Goal: Information Seeking & Learning: Learn about a topic

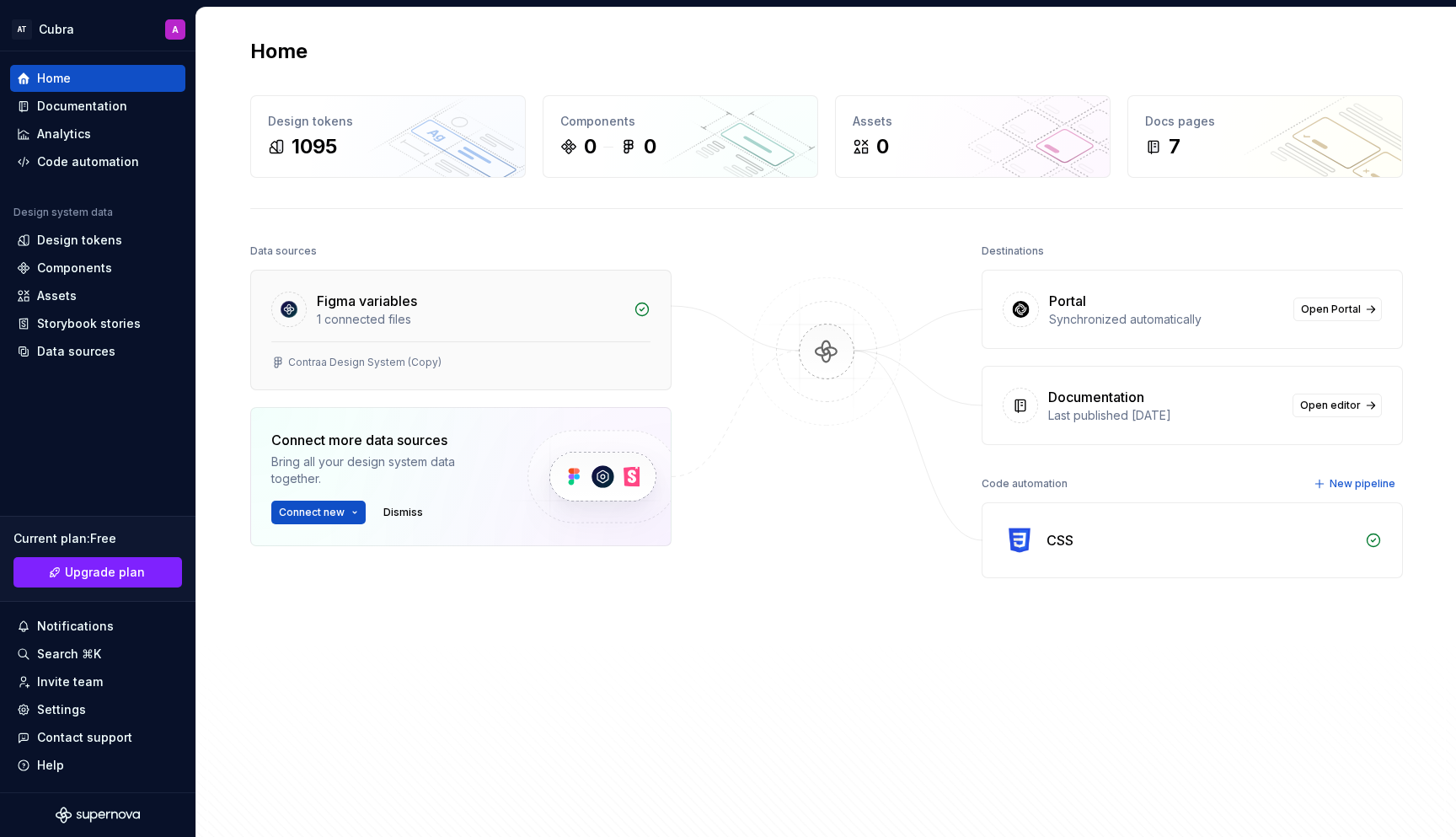
click at [417, 308] on div "Figma variables" at bounding box center [470, 301] width 306 height 21
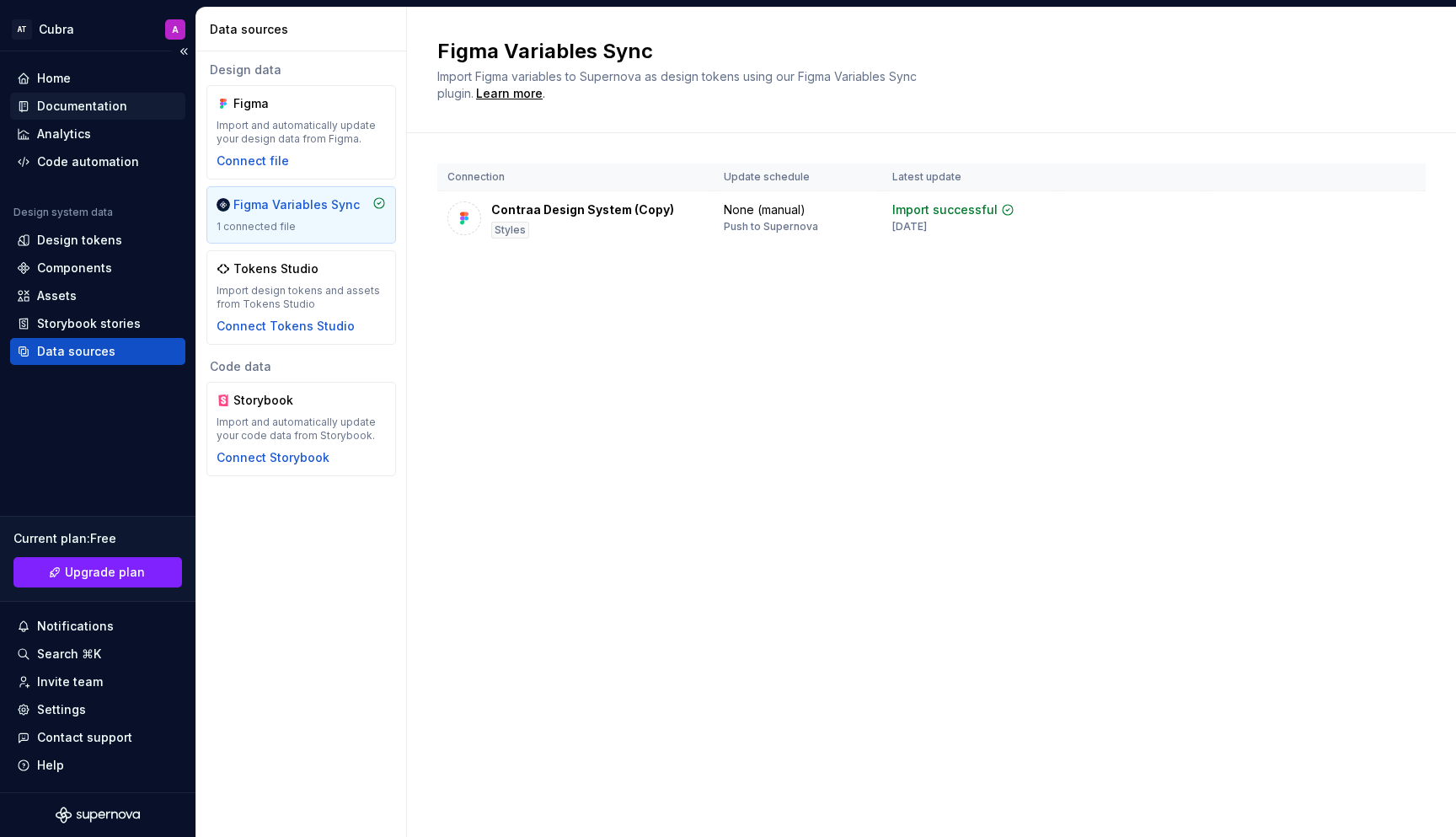
click at [115, 112] on div "Documentation" at bounding box center [81, 106] width 90 height 17
click at [623, 230] on div "Contraa Design System (Copy) Styles" at bounding box center [583, 219] width 183 height 37
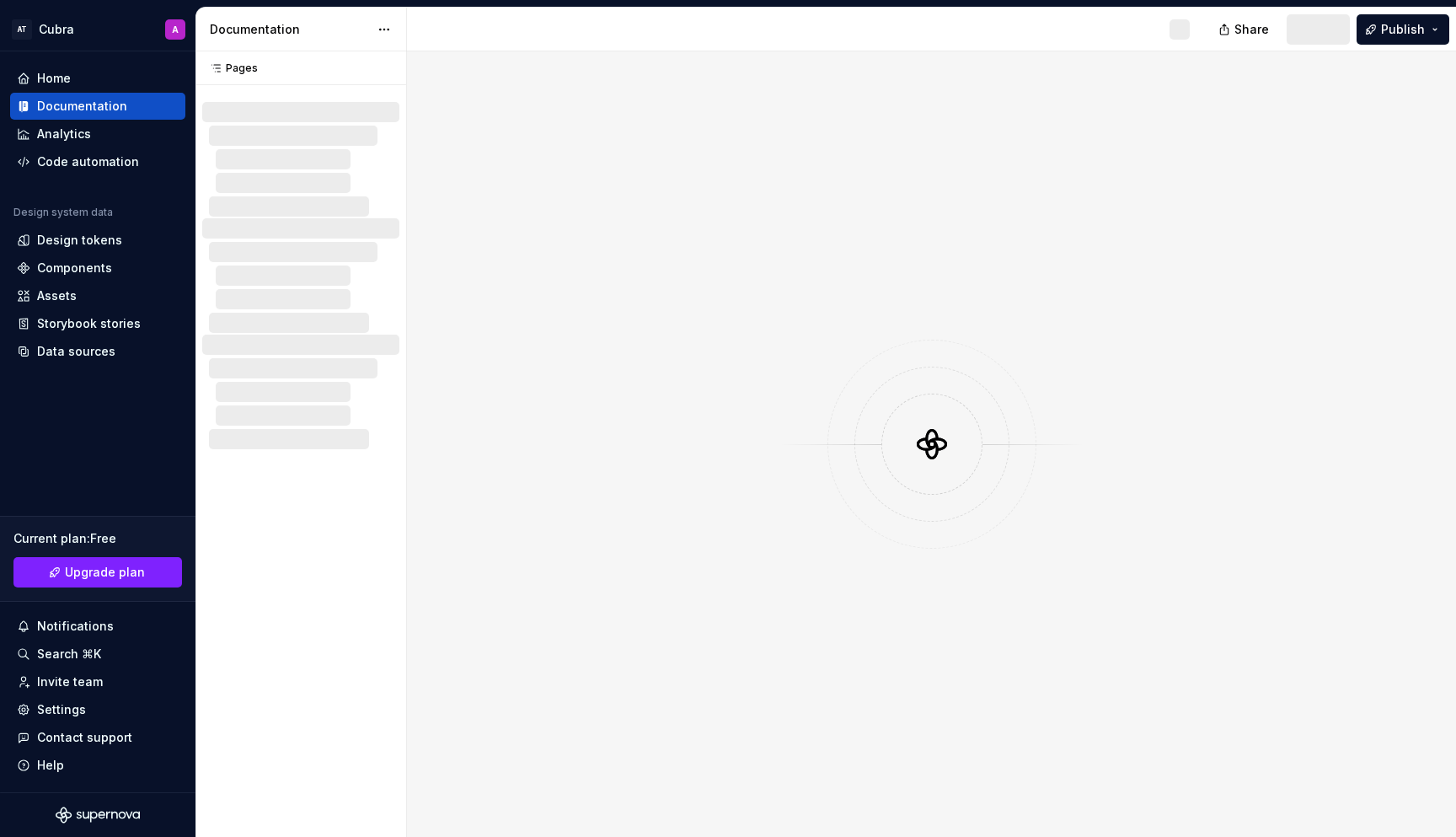
click at [622, 230] on div at bounding box center [932, 444] width 1049 height 786
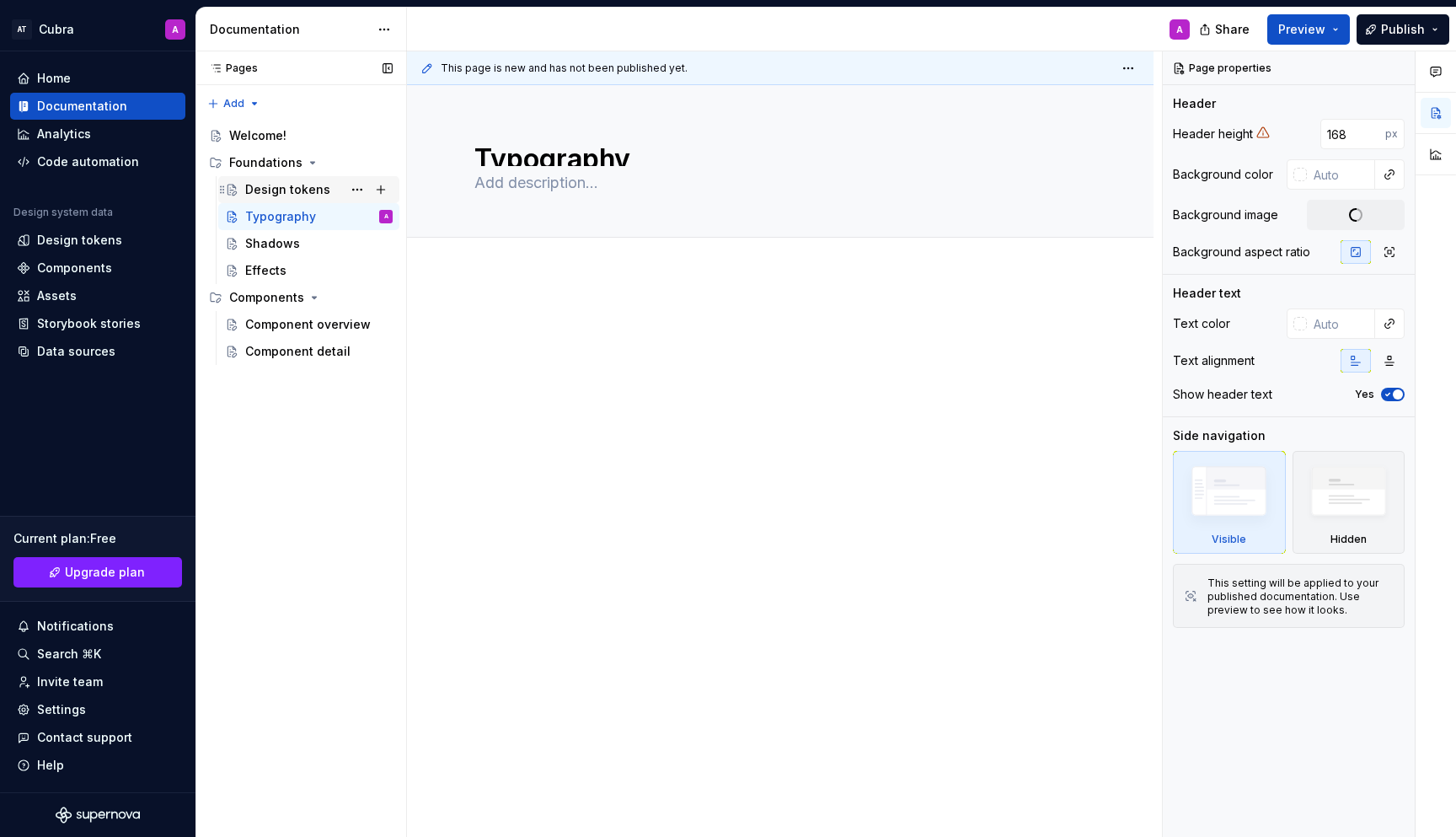
click at [279, 191] on div "Design tokens" at bounding box center [287, 190] width 85 height 17
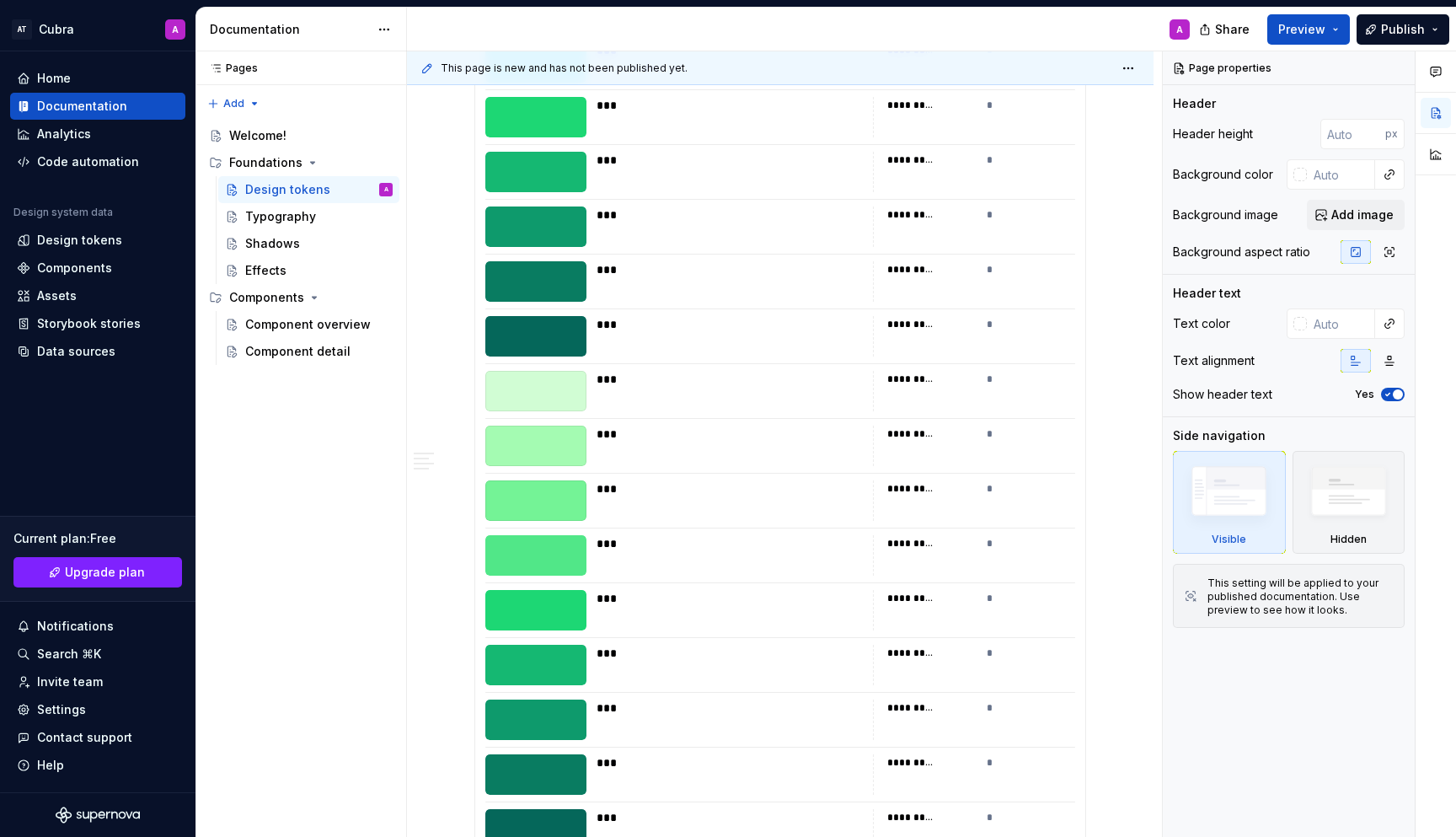
scroll to position [3517, 0]
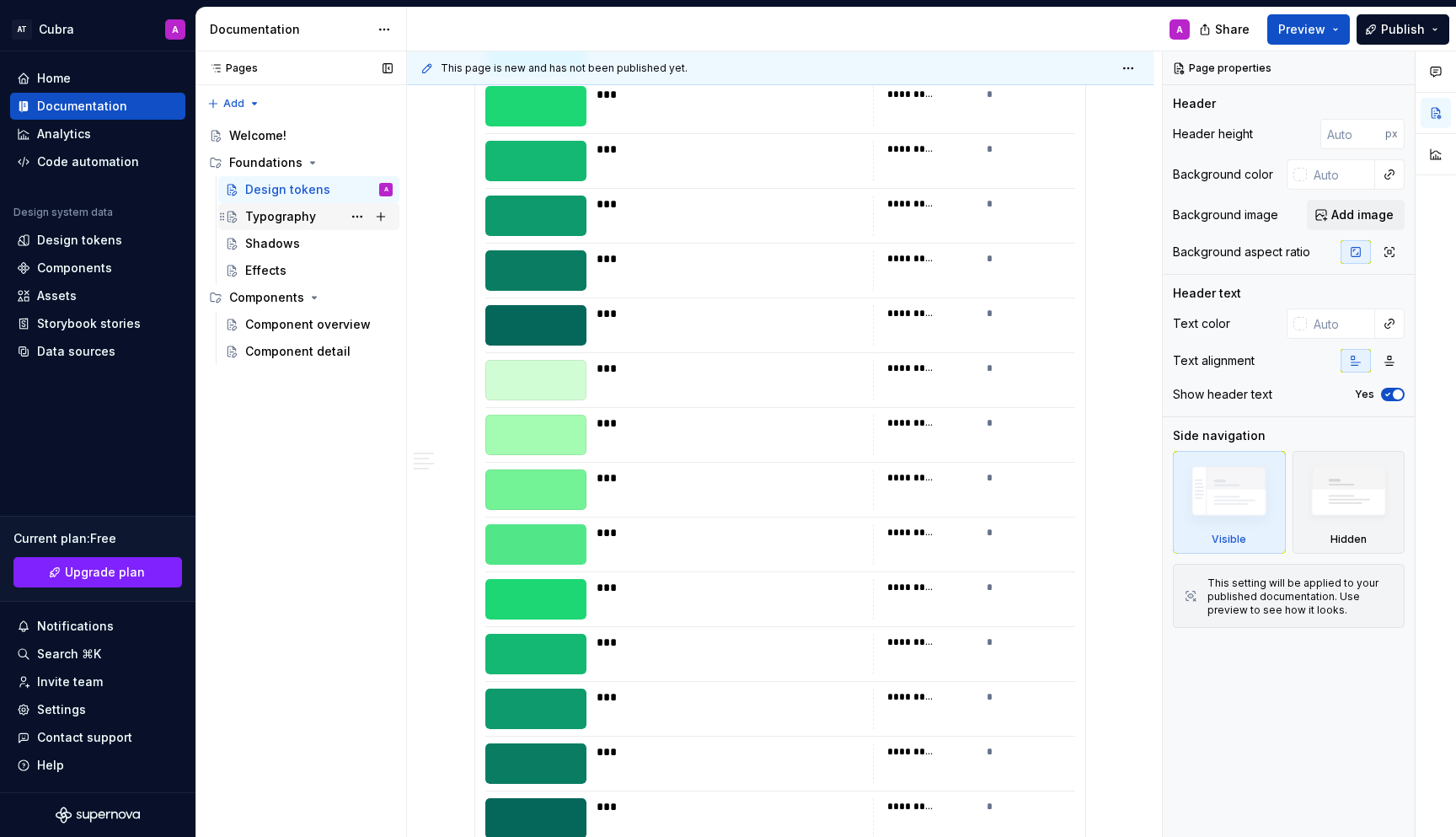
click at [295, 221] on div "Typography" at bounding box center [281, 217] width 71 height 17
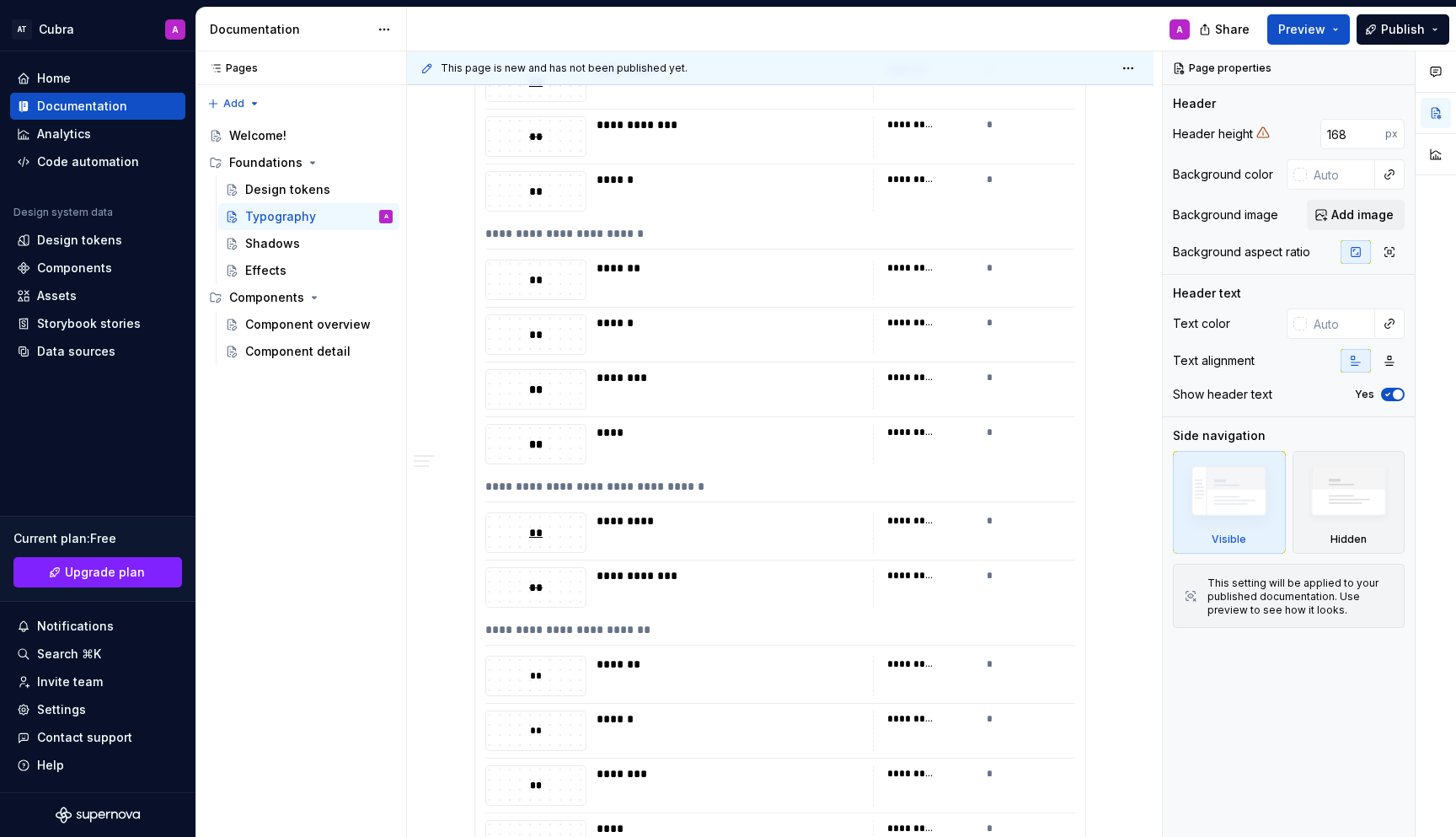
scroll to position [4598, 0]
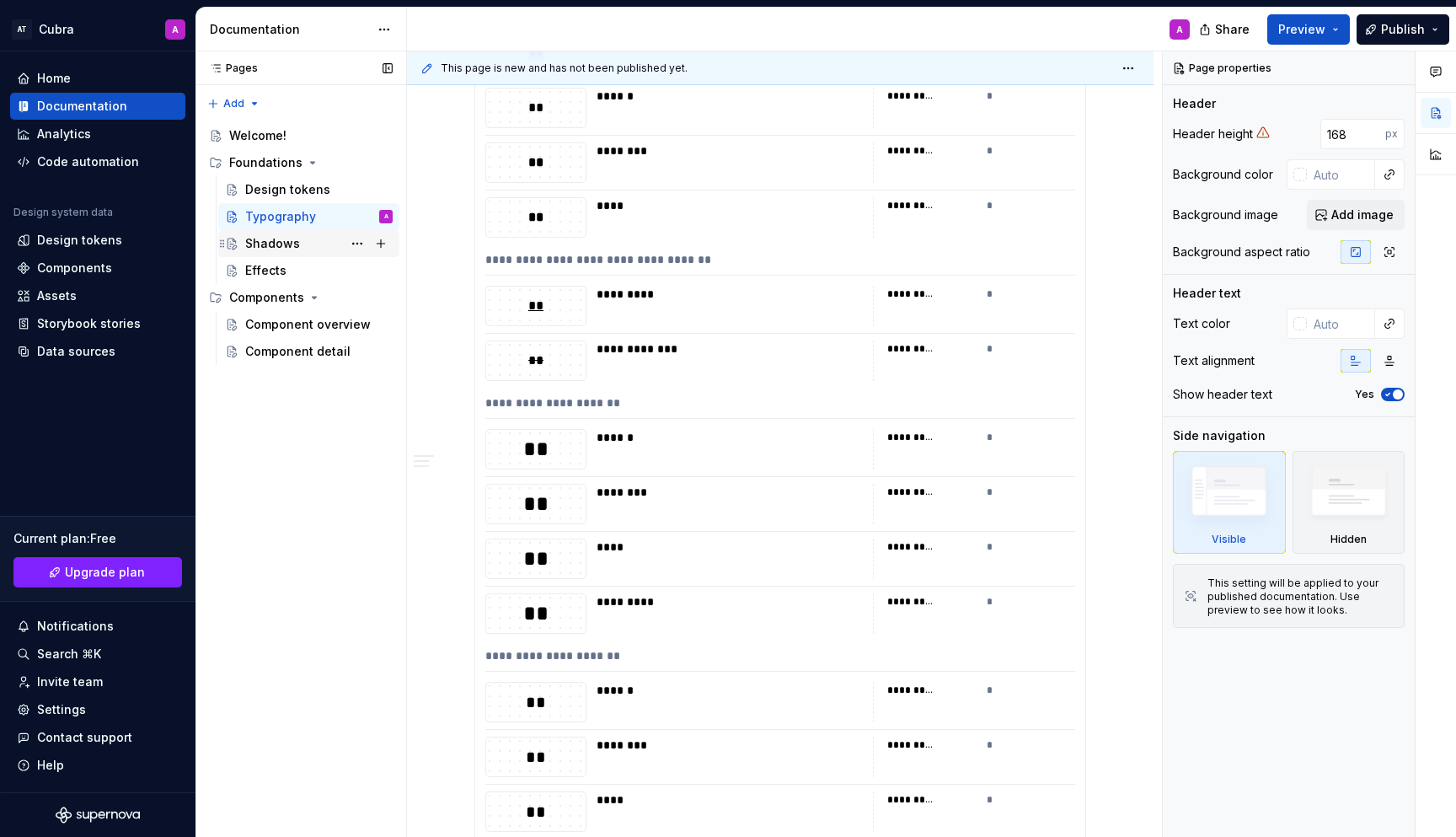
click at [318, 243] on div "Shadows" at bounding box center [319, 244] width 147 height 24
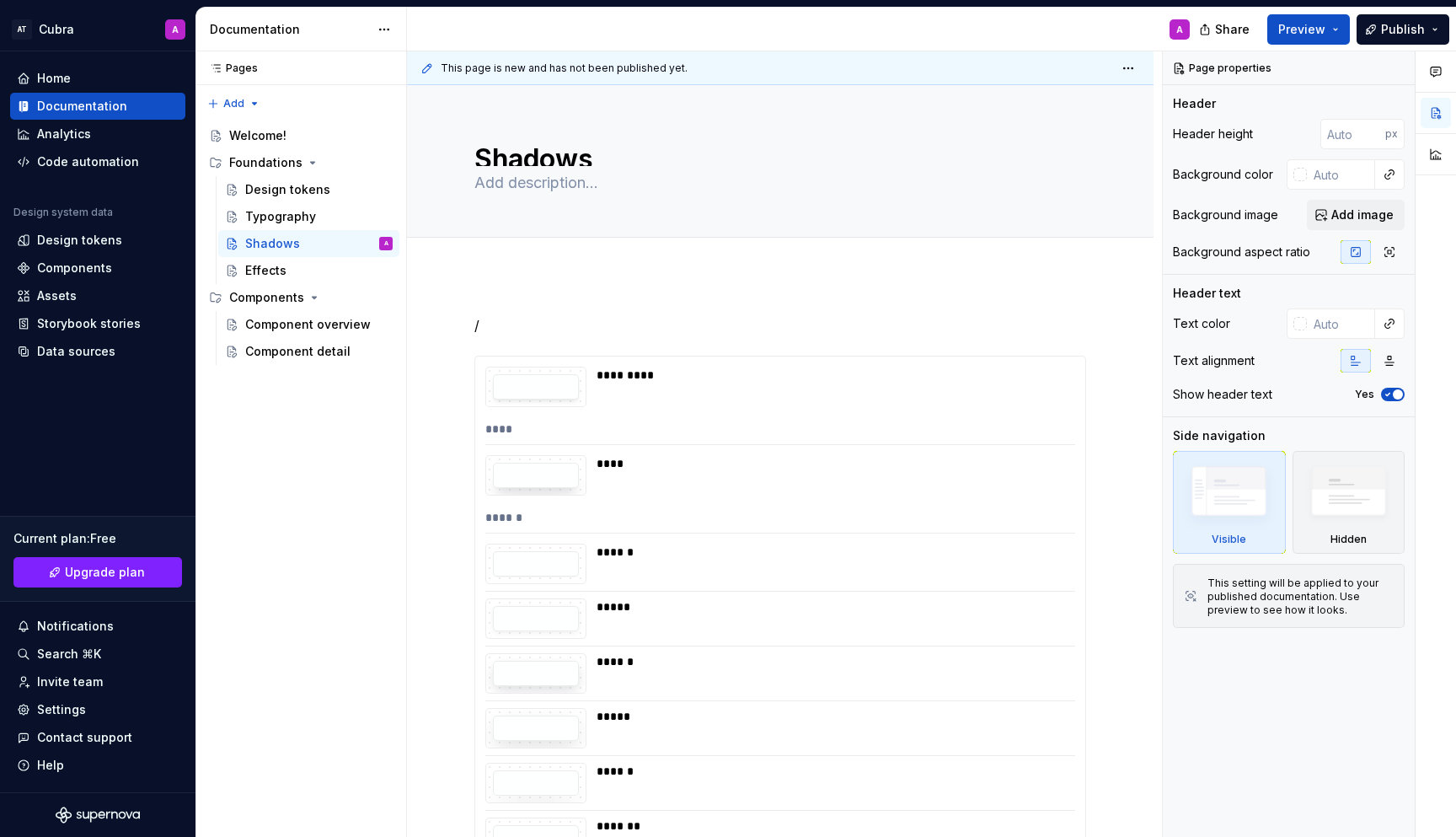
type textarea "*"
